Goal: Communication & Community: Answer question/provide support

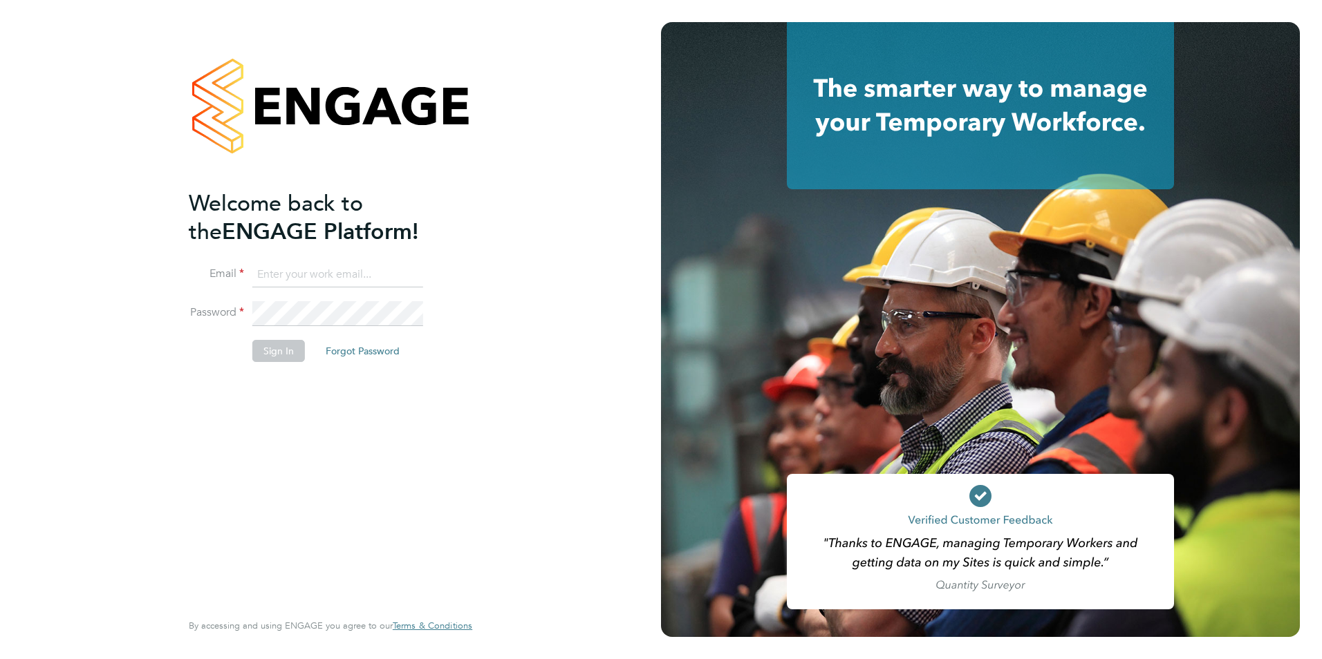
type input "connor@carbonrecruitment.co.uk"
click at [292, 350] on button "Sign In" at bounding box center [278, 351] width 53 height 22
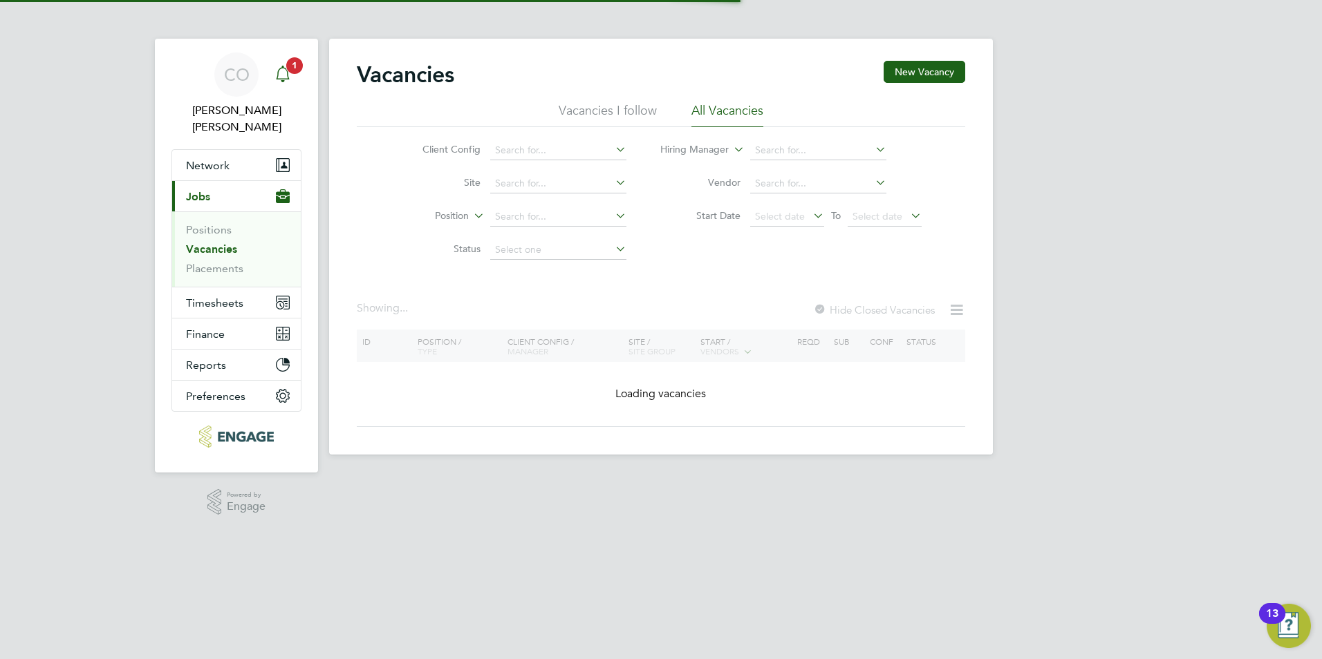
click at [294, 58] on span "1" at bounding box center [294, 65] width 17 height 17
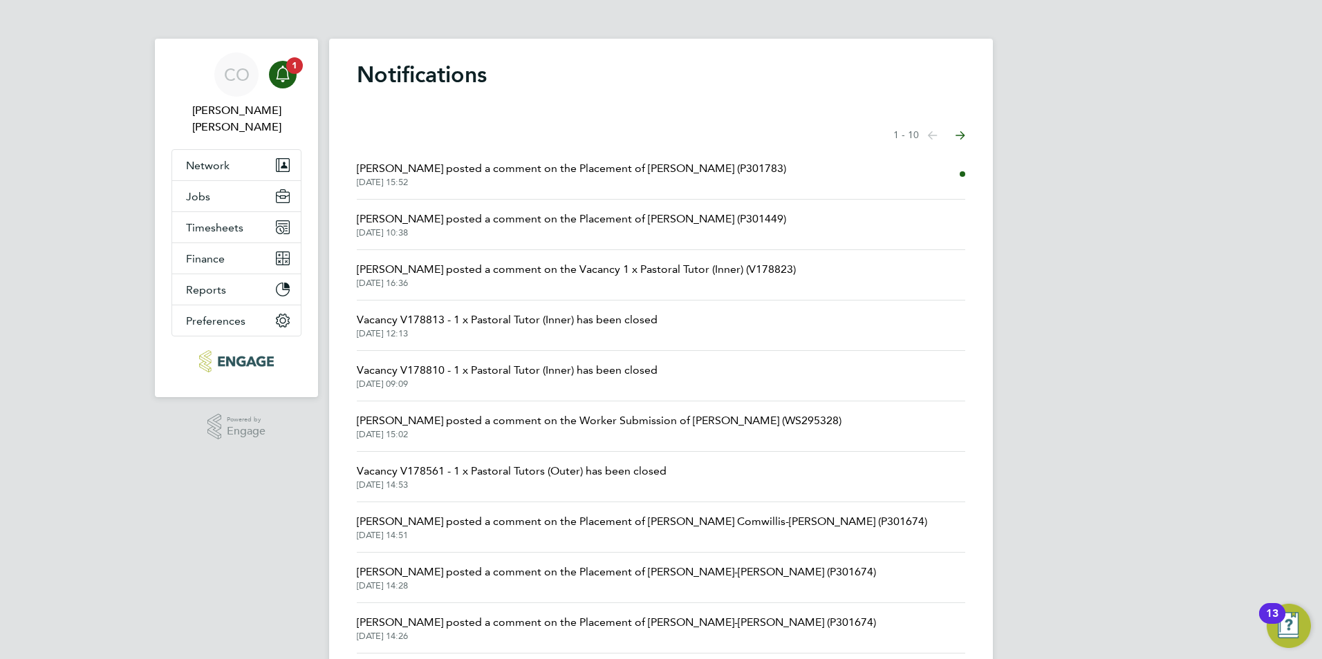
click at [395, 167] on span "[PERSON_NAME] posted a comment on the Placement of [PERSON_NAME] (P301783)" at bounding box center [571, 168] width 429 height 17
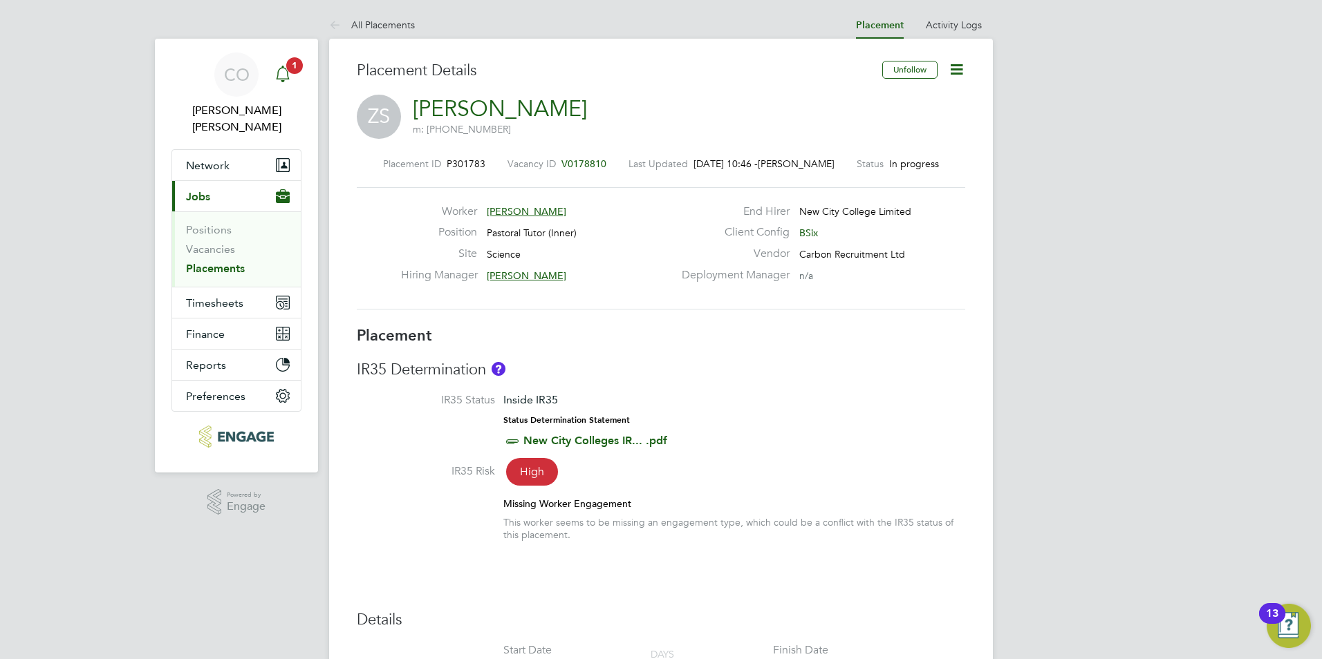
click at [287, 71] on app-badge "1" at bounding box center [294, 64] width 17 height 13
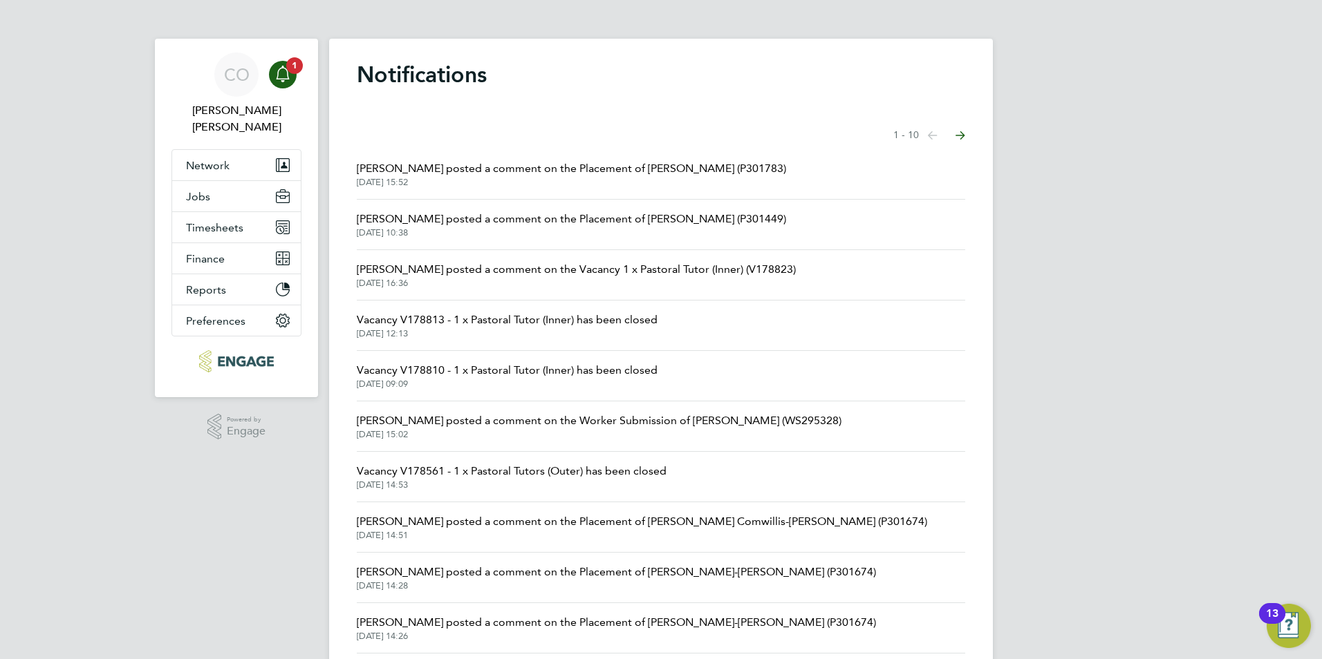
click at [479, 225] on span "[PERSON_NAME] posted a comment on the Placement of [PERSON_NAME] (P301449)" at bounding box center [571, 219] width 429 height 17
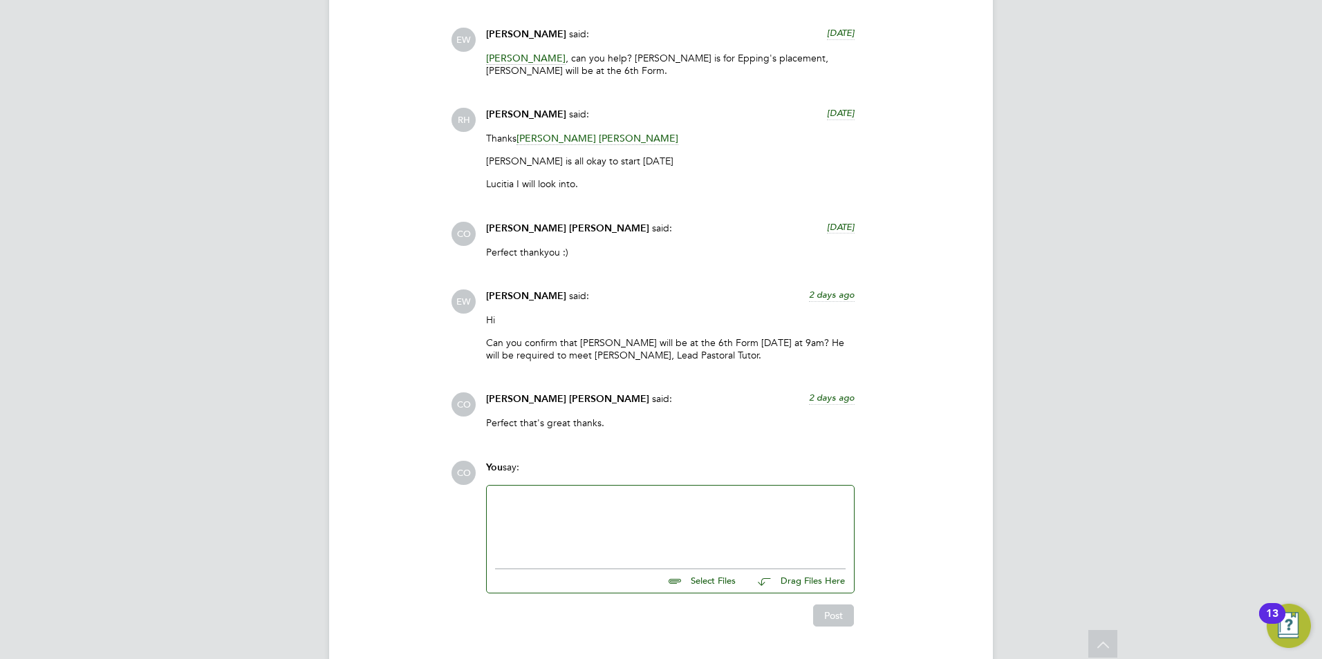
drag, startPoint x: 671, startPoint y: 304, endPoint x: 756, endPoint y: 321, distance: 87.4
click at [756, 337] on p "Can you confirm that Andre will be at the 6th Form next Monday at 9am? He will …" at bounding box center [670, 349] width 368 height 25
drag, startPoint x: 756, startPoint y: 321, endPoint x: 738, endPoint y: 304, distance: 24.9
drag, startPoint x: 668, startPoint y: 302, endPoint x: 737, endPoint y: 321, distance: 70.9
click at [737, 337] on p "Can you confirm that Andre will be at the 6th Form next Monday at 9am? He will …" at bounding box center [670, 349] width 368 height 25
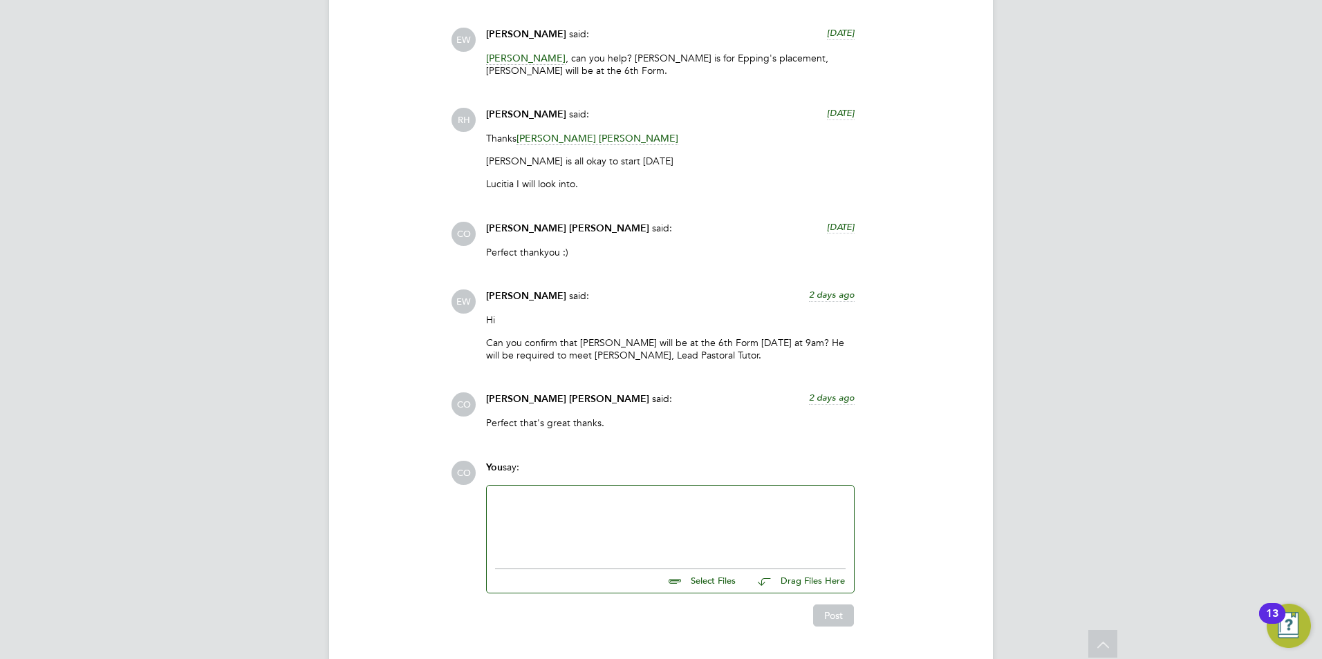
drag, startPoint x: 737, startPoint y: 321, endPoint x: 727, endPoint y: 312, distance: 12.7
copy p "6th Form next Monday at 9am? He will be required to meet Becky Konstandinou, Le…"
click at [623, 246] on p "Perfect thankyou :)" at bounding box center [670, 252] width 368 height 12
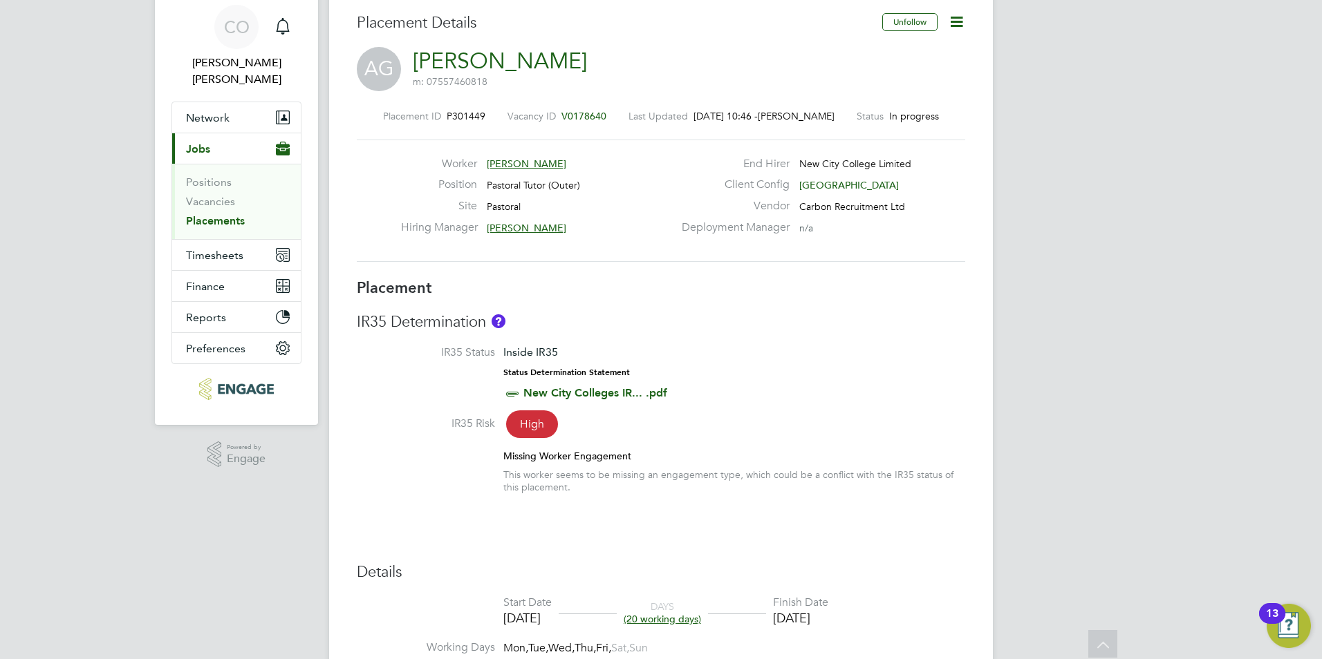
drag, startPoint x: 921, startPoint y: 186, endPoint x: 824, endPoint y: 181, distance: 97.6
click at [824, 181] on div "Client Config Havering Sixth Form Campus" at bounding box center [821, 188] width 297 height 21
drag, startPoint x: 939, startPoint y: 174, endPoint x: 796, endPoint y: 174, distance: 143.8
click at [796, 174] on div "End Hirer New City College Limited" at bounding box center [821, 167] width 297 height 21
drag, startPoint x: 796, startPoint y: 174, endPoint x: 805, endPoint y: 181, distance: 12.3
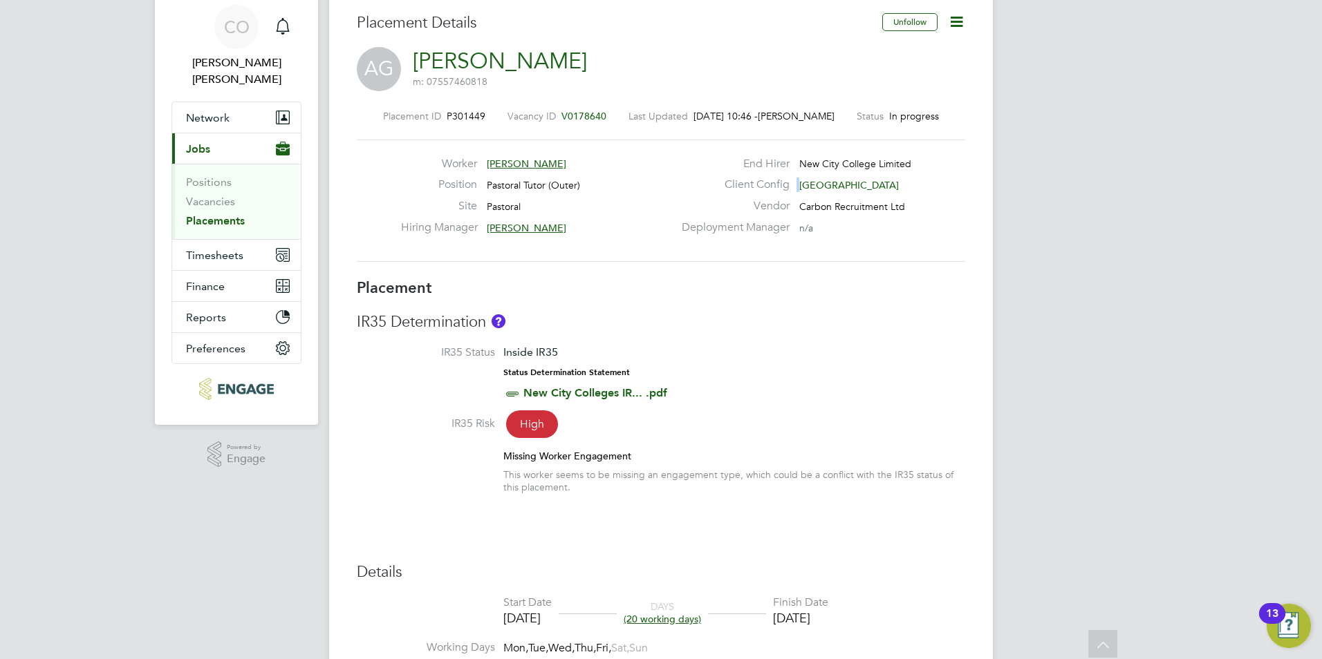
click at [805, 181] on div "Client Config Havering Sixth Form Campus" at bounding box center [821, 188] width 297 height 21
drag, startPoint x: 926, startPoint y: 177, endPoint x: 861, endPoint y: 176, distance: 65.7
click at [861, 176] on div "End Hirer New City College Limited" at bounding box center [821, 167] width 297 height 21
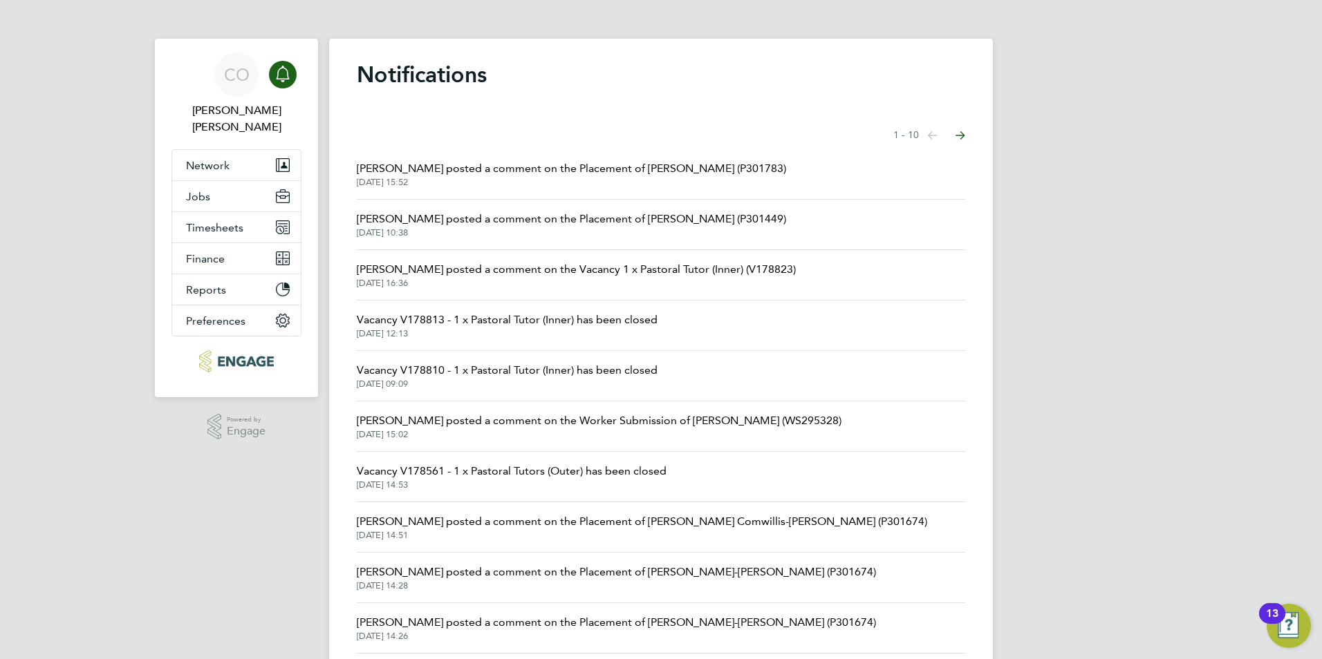
click at [583, 412] on li "[PERSON_NAME] posted a comment on the Worker Submission of [PERSON_NAME] (WS295…" at bounding box center [661, 427] width 608 height 50
click at [588, 424] on span "[PERSON_NAME] posted a comment on the Worker Submission of [PERSON_NAME] (WS295…" at bounding box center [599, 421] width 485 height 17
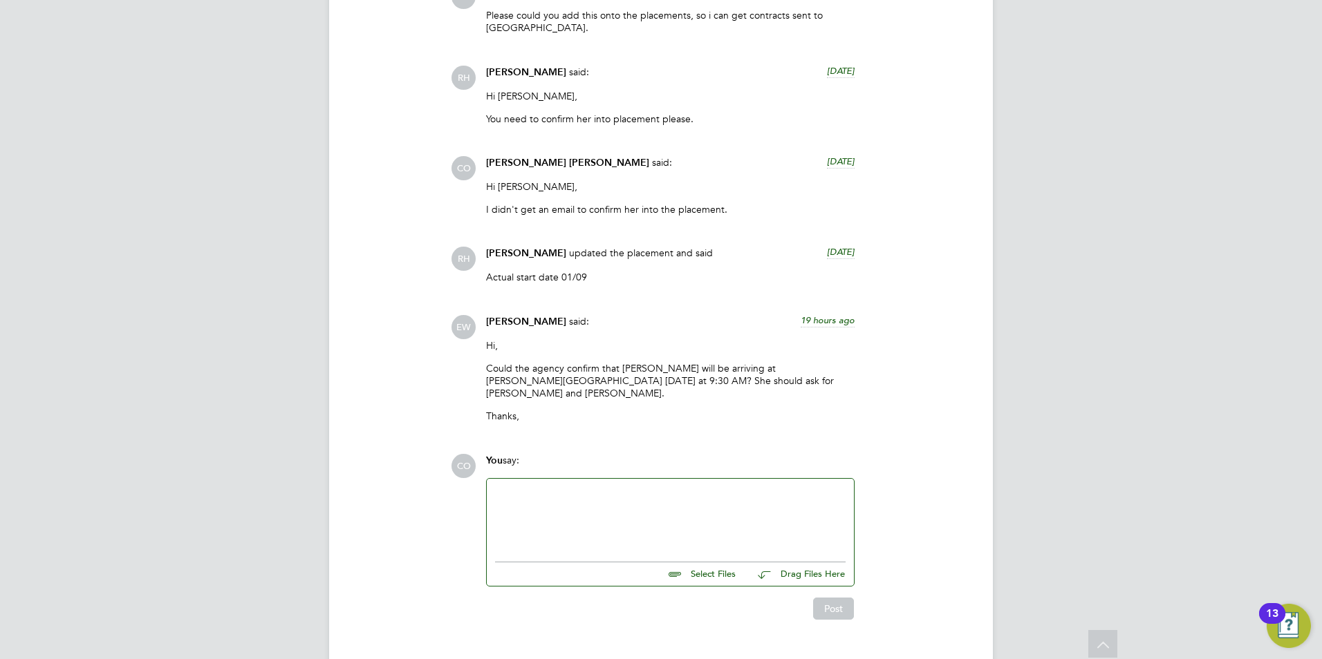
scroll to position [3510, 0]
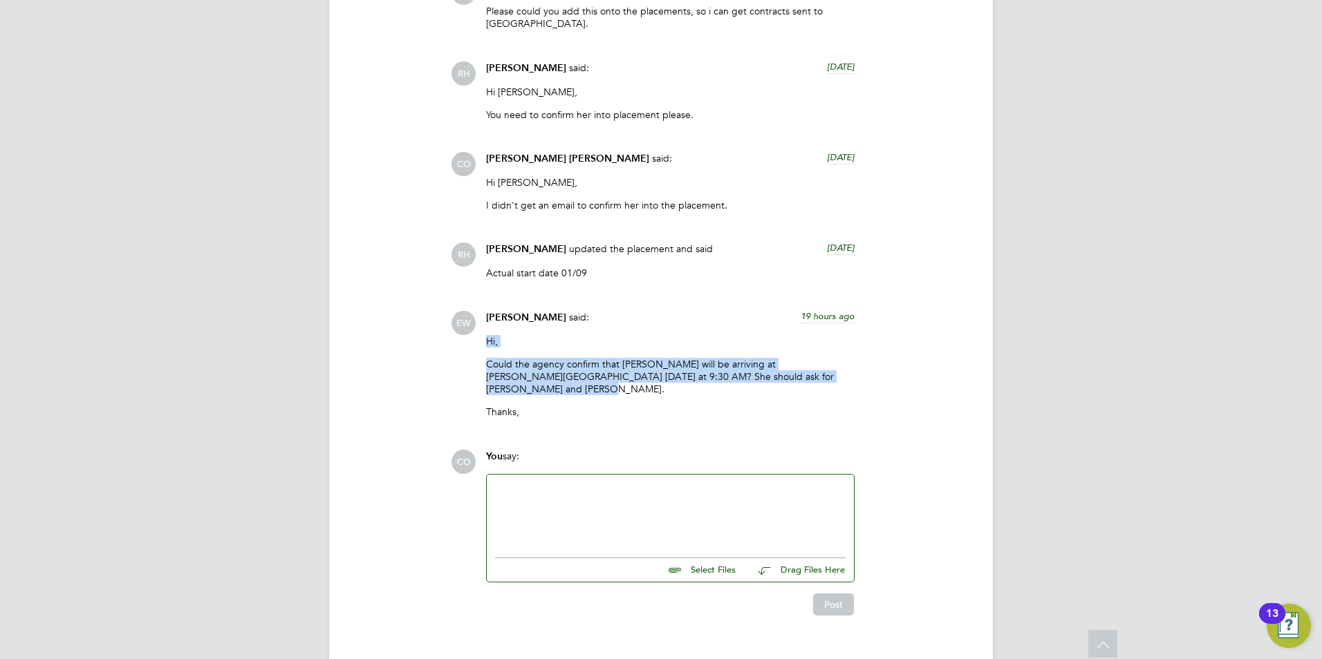
drag, startPoint x: 516, startPoint y: 341, endPoint x: 484, endPoint y: 324, distance: 36.8
click at [484, 324] on div "[PERSON_NAME] said: 19 hours ago Hi, Could the agency confirm that [PERSON_NAME…" at bounding box center [670, 370] width 382 height 118
drag, startPoint x: 484, startPoint y: 324, endPoint x: 827, endPoint y: 368, distance: 346.4
click at [827, 368] on div "[PERSON_NAME] said: 19 hours ago Hi, Could the agency confirm that [PERSON_NAME…" at bounding box center [670, 370] width 382 height 118
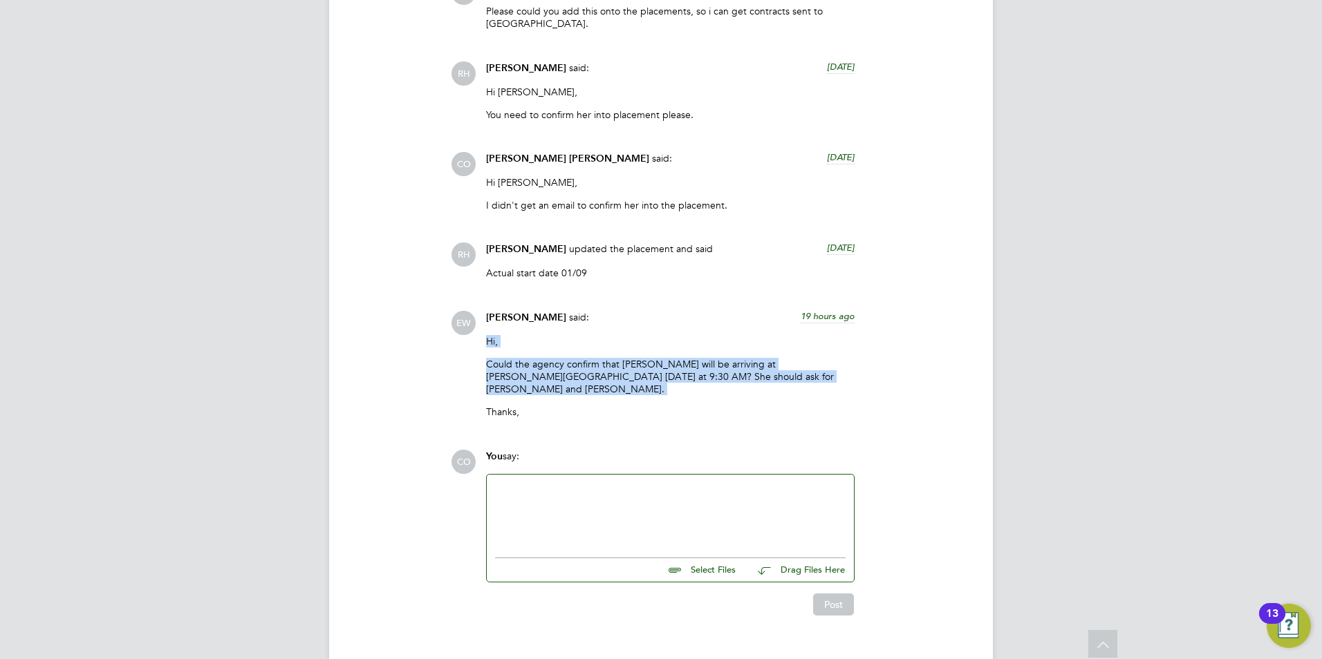
drag, startPoint x: 827, startPoint y: 368, endPoint x: 779, endPoint y: 364, distance: 48.5
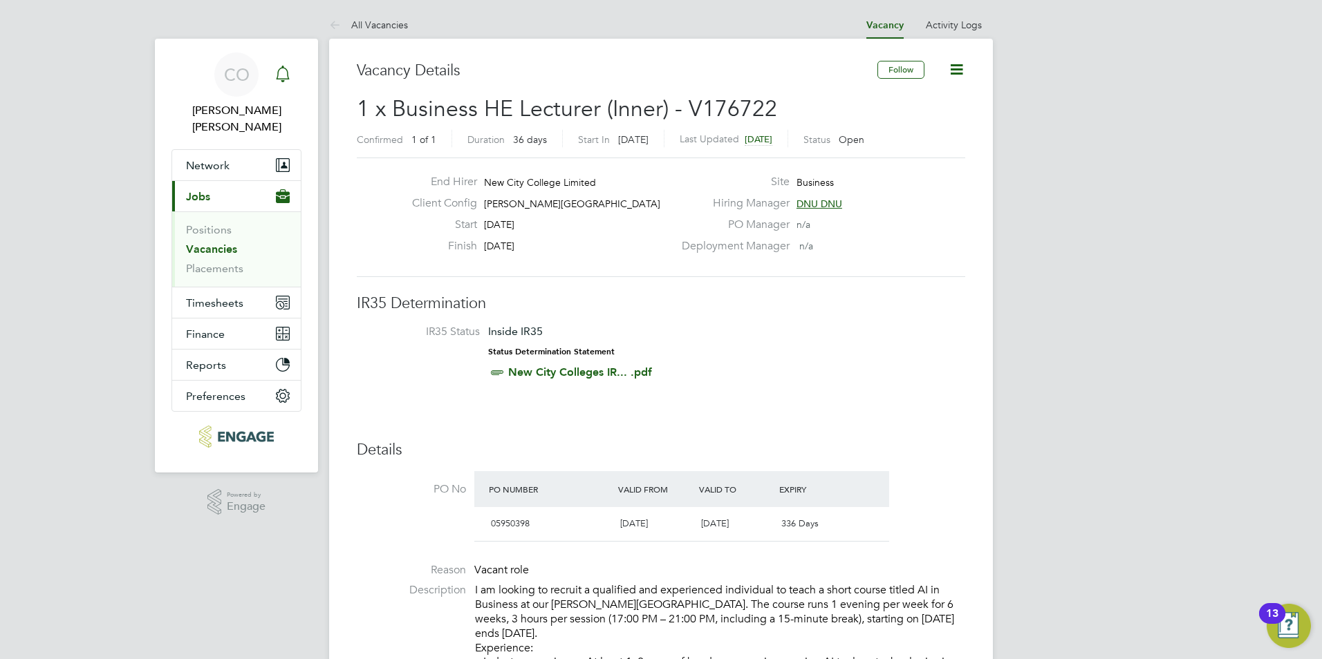
click at [281, 73] on icon "Main navigation" at bounding box center [282, 74] width 17 height 17
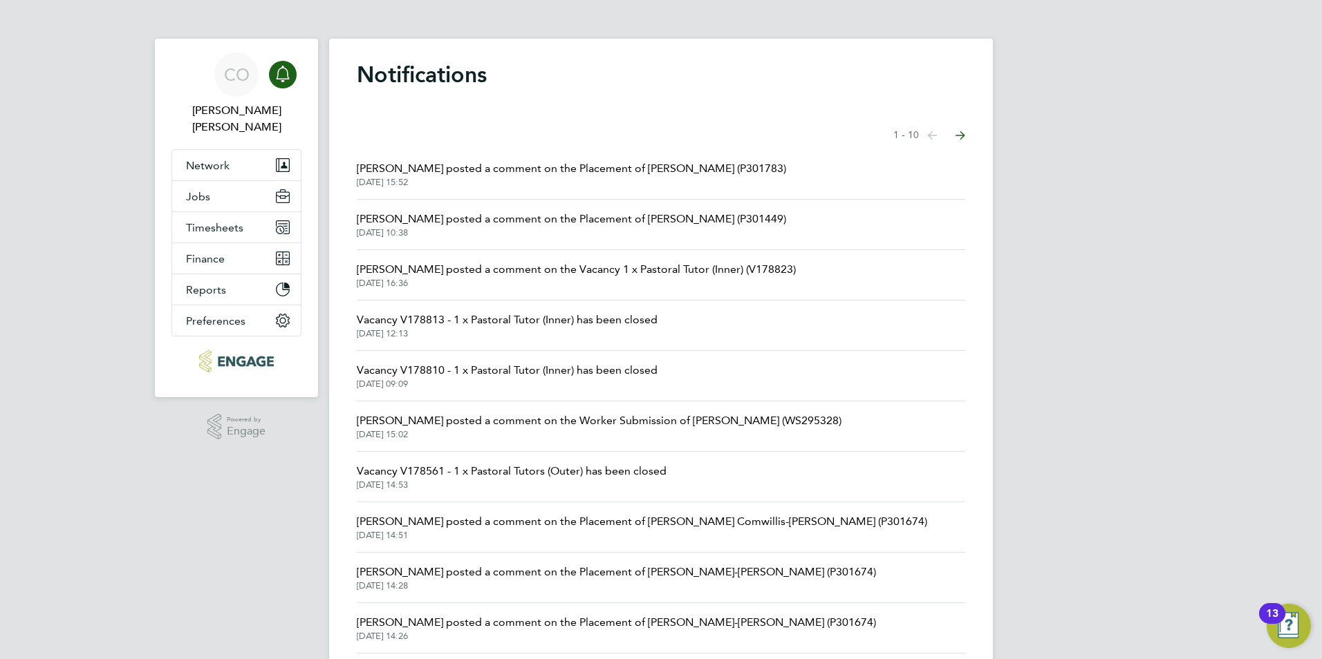
click at [480, 173] on span "[PERSON_NAME] posted a comment on the Placement of [PERSON_NAME] (P301783)" at bounding box center [571, 168] width 429 height 17
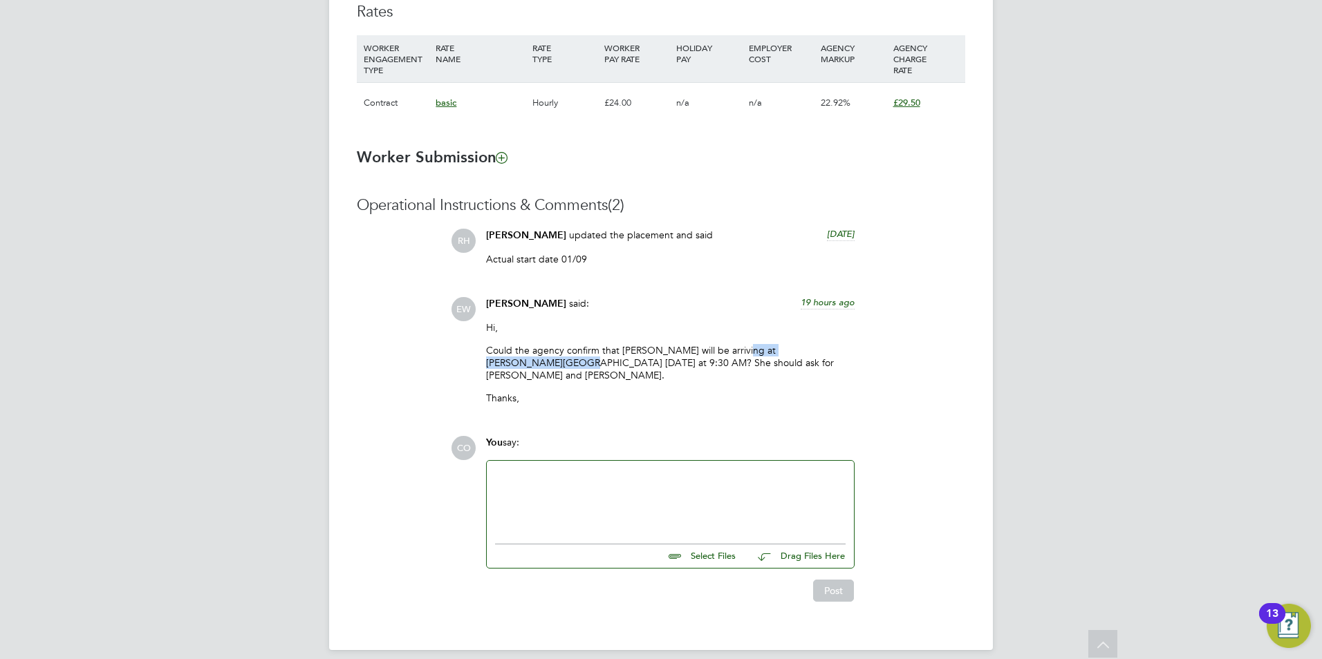
drag, startPoint x: 738, startPoint y: 351, endPoint x: 872, endPoint y: 351, distance: 134.8
click at [872, 351] on div "EW Emma Wood said: 19 hours ago Hi, Could the agency confirm that Zeynep will b…" at bounding box center [708, 356] width 514 height 118
drag, startPoint x: 872, startPoint y: 351, endPoint x: 803, endPoint y: 330, distance: 72.4
click at [811, 329] on p "Hi," at bounding box center [670, 327] width 368 height 12
drag, startPoint x: 736, startPoint y: 349, endPoint x: 853, endPoint y: 346, distance: 117.6
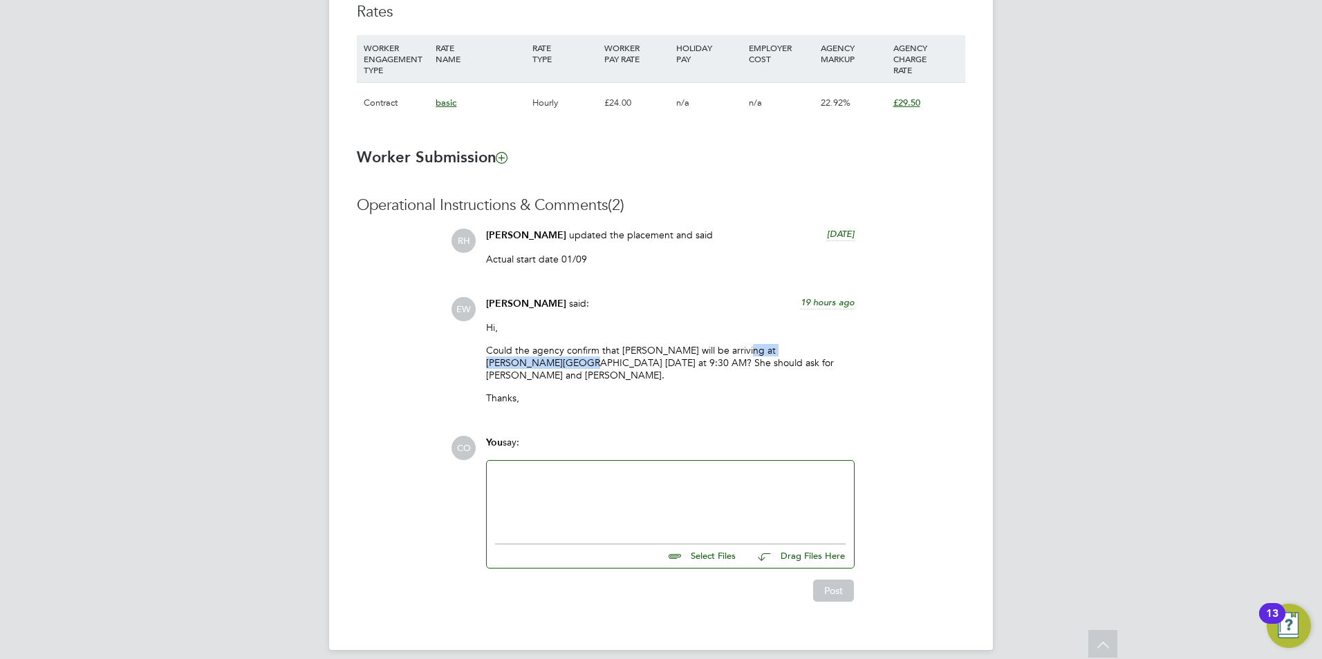
click at [853, 346] on p "Could the agency confirm that [PERSON_NAME] will be arriving at [PERSON_NAME][G…" at bounding box center [670, 363] width 368 height 38
drag, startPoint x: 857, startPoint y: 346, endPoint x: 731, endPoint y: 351, distance: 125.9
click at [731, 351] on div "[PERSON_NAME] said: 19 hours ago Hi, Could the agency confirm that [PERSON_NAME…" at bounding box center [670, 356] width 382 height 118
click at [636, 489] on div at bounding box center [670, 498] width 350 height 59
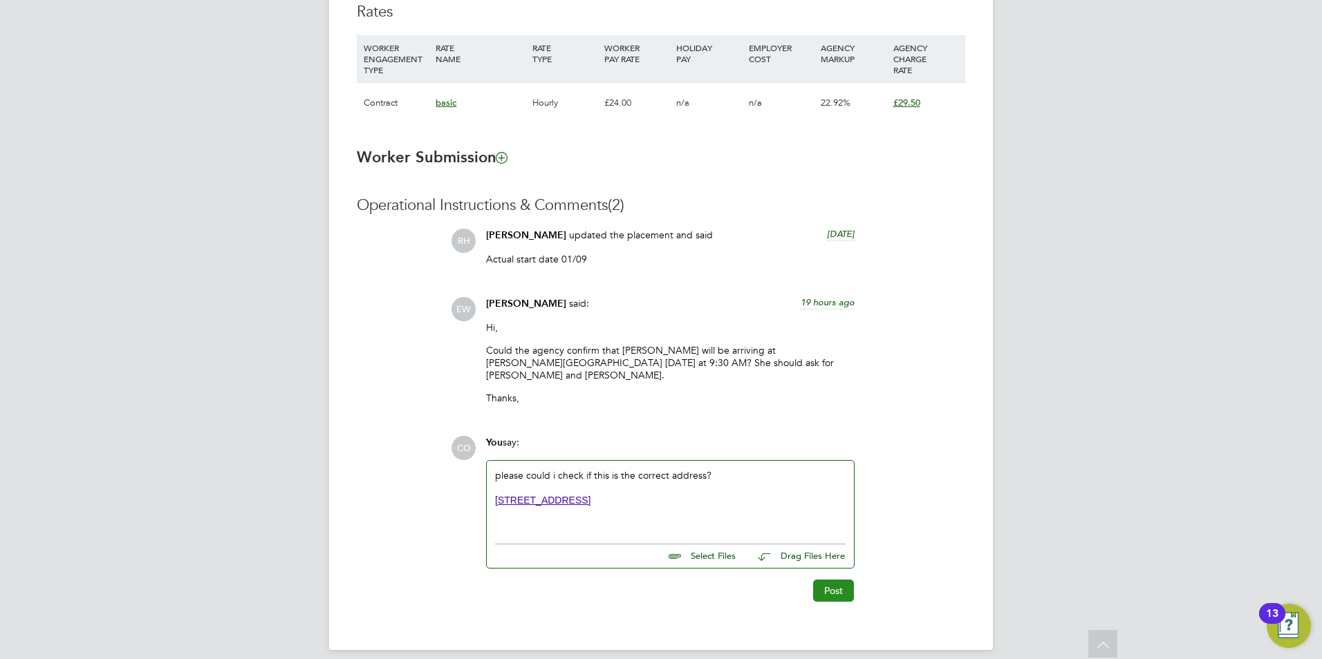
click at [823, 580] on button "Post" at bounding box center [833, 591] width 41 height 22
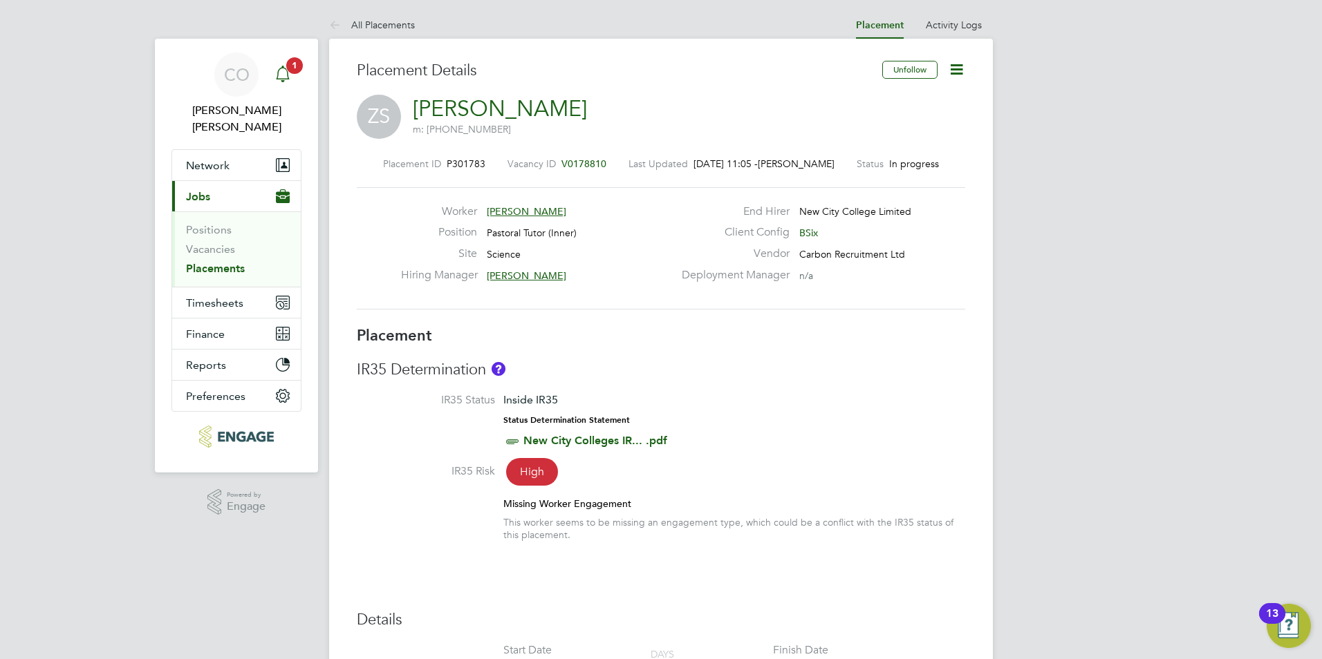
click at [288, 74] on icon "Main navigation" at bounding box center [282, 74] width 17 height 17
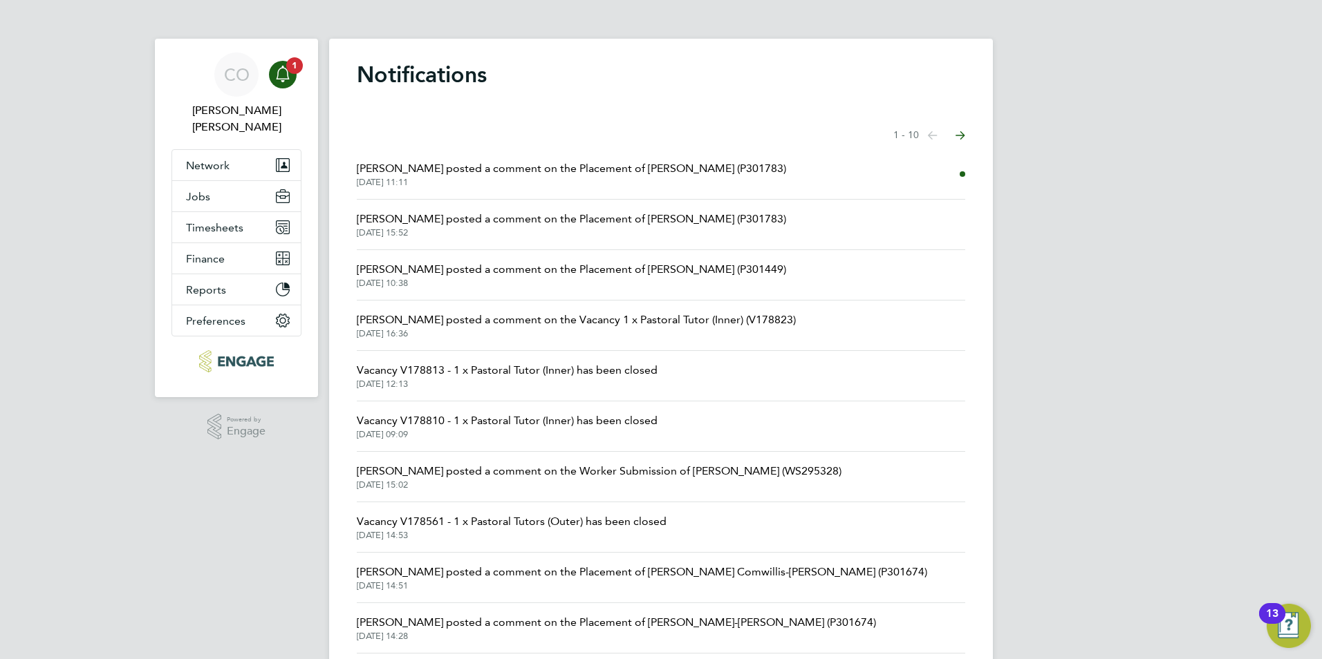
click at [447, 169] on span "[PERSON_NAME] posted a comment on the Placement of [PERSON_NAME] (P301783)" at bounding box center [571, 168] width 429 height 17
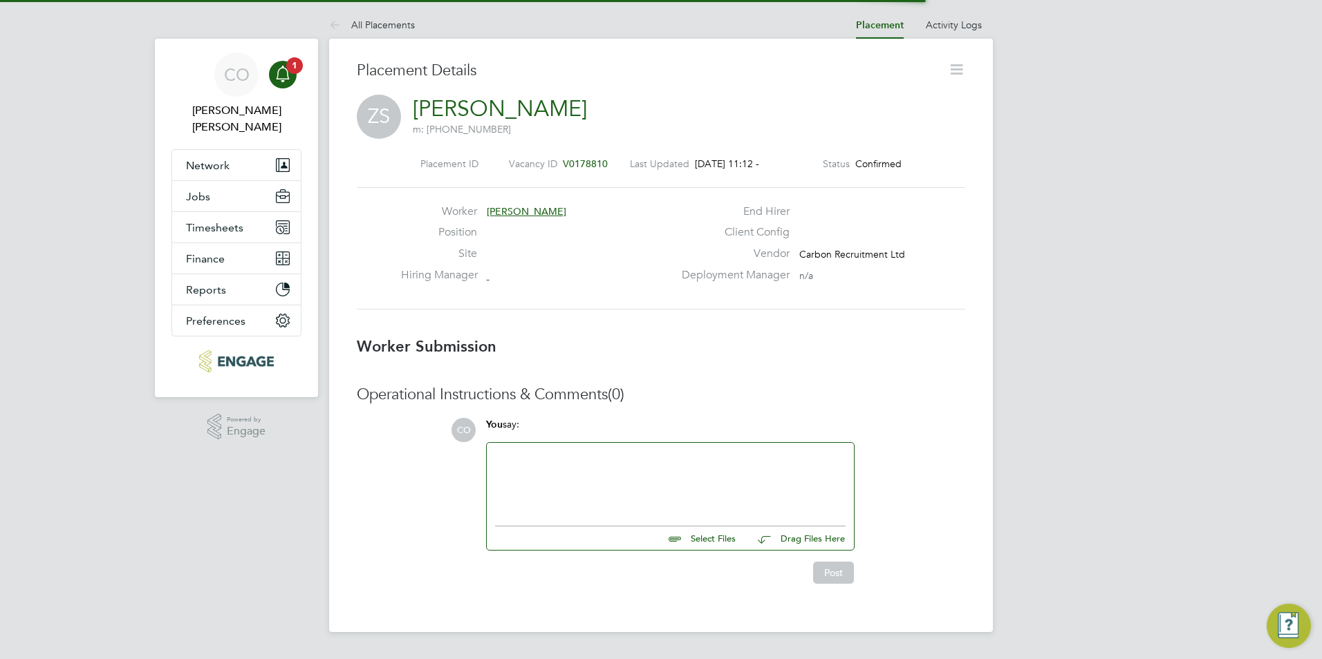
scroll to position [22, 298]
